Goal: Obtain resource: Download file/media

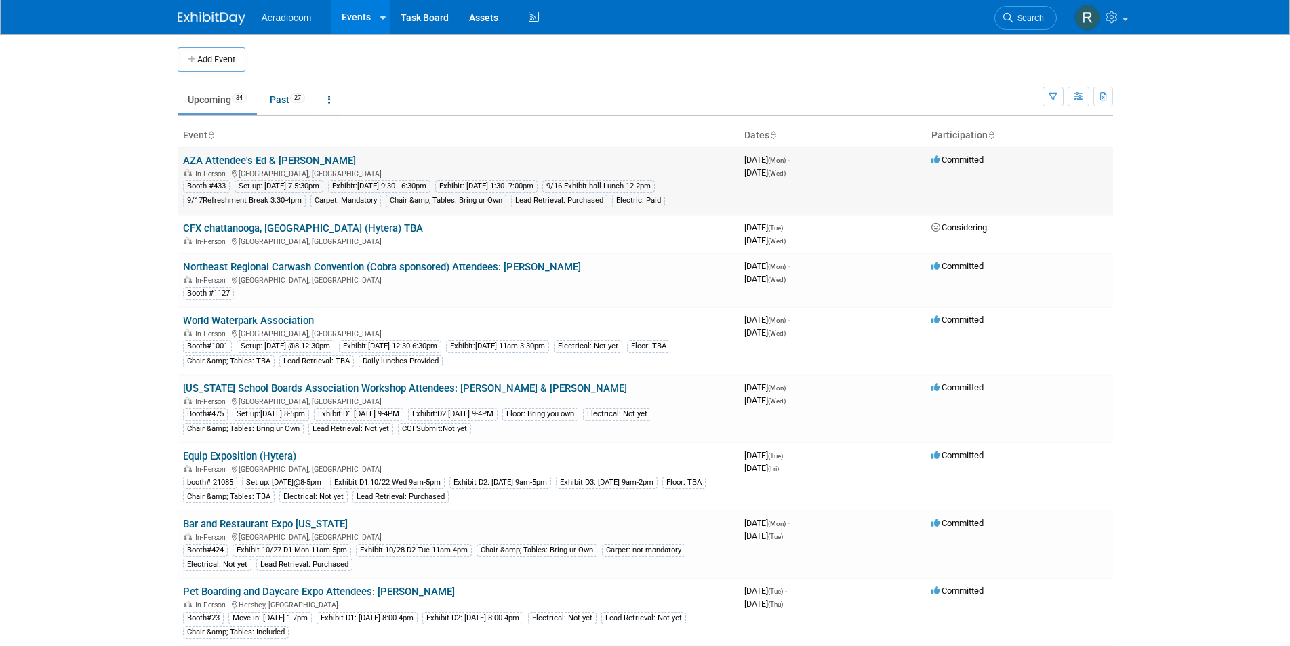
click at [270, 163] on link "AZA Attendee's Ed & [PERSON_NAME]" at bounding box center [269, 161] width 173 height 12
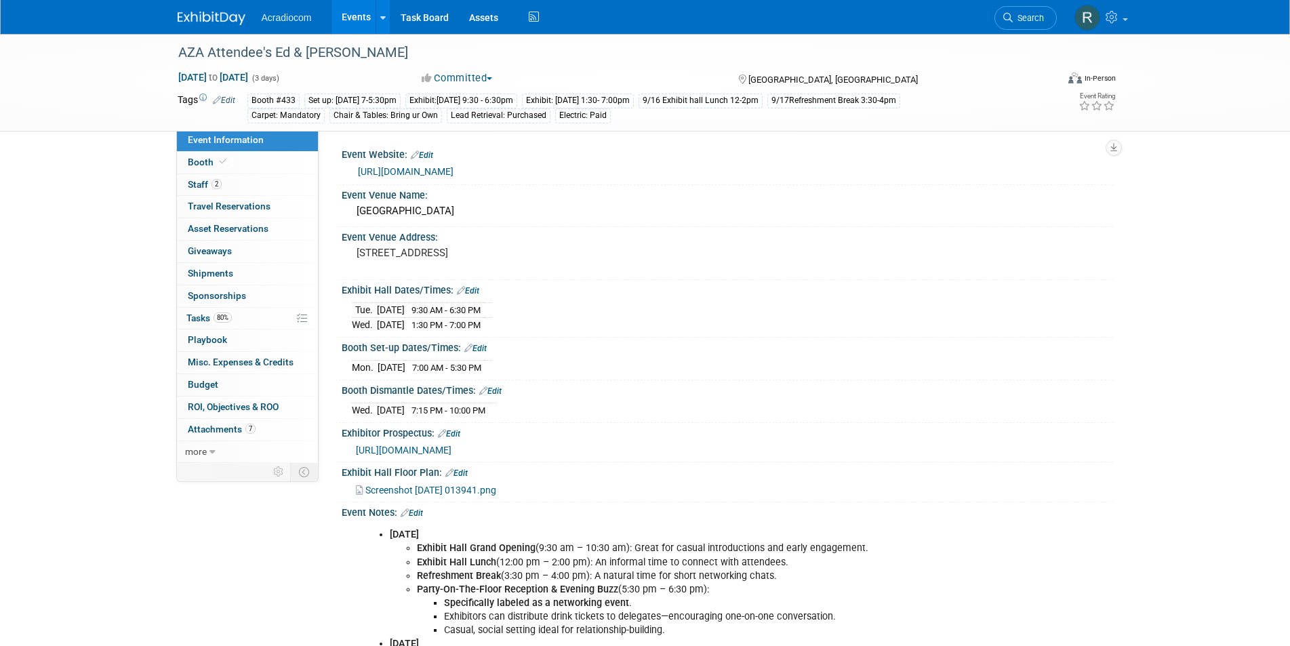
click at [431, 168] on link "[URL][DOMAIN_NAME]" at bounding box center [406, 171] width 96 height 11
click at [234, 423] on link "7 Attachments 7" at bounding box center [247, 430] width 141 height 22
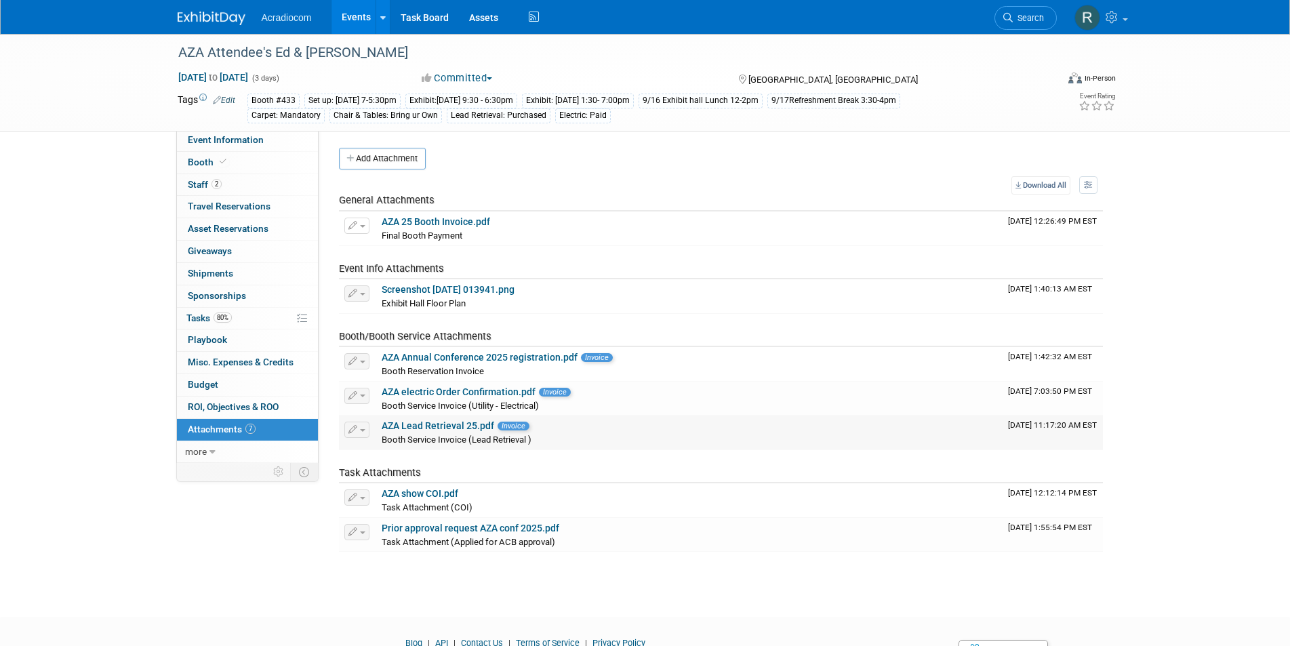
click at [457, 428] on link "AZA Lead Retrieval 25.pdf" at bounding box center [438, 425] width 112 height 11
click at [451, 395] on link "AZA electric Order Confirmation.pdf" at bounding box center [459, 391] width 154 height 11
